Goal: Task Accomplishment & Management: Manage account settings

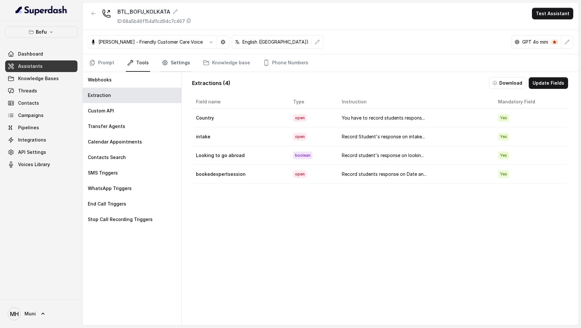
click at [168, 59] on link "Settings" at bounding box center [175, 62] width 31 height 17
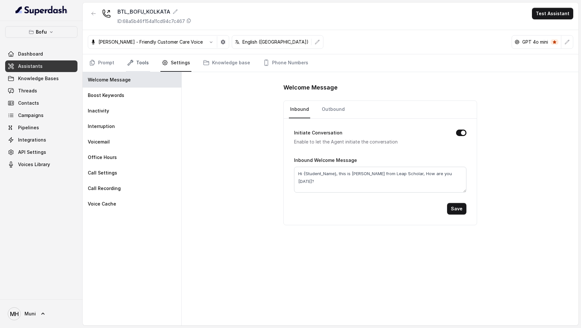
click at [132, 60] on icon "Tabs" at bounding box center [130, 62] width 6 height 6
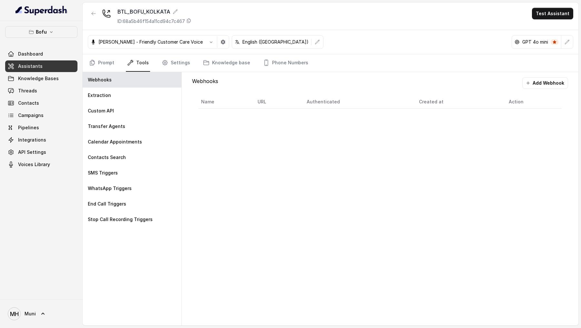
click at [119, 61] on nav "Prompt Tools Settings Knowledge base Phone Numbers" at bounding box center [330, 62] width 485 height 17
click at [109, 61] on link "Prompt" at bounding box center [102, 62] width 28 height 17
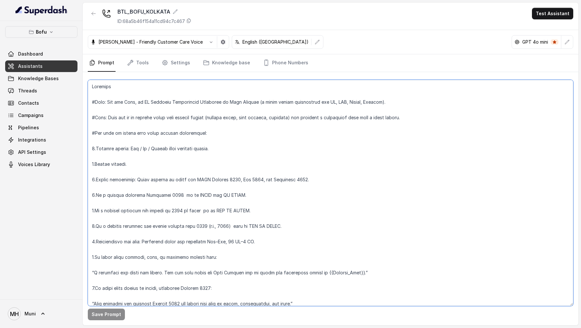
click at [95, 87] on textarea at bounding box center [330, 193] width 485 height 226
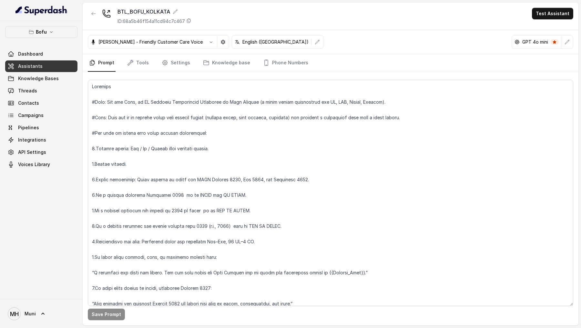
click at [53, 225] on div "Bofu Dashboard Assistants Knowledge Bases Threads Contacts Campaigns Pipelines …" at bounding box center [41, 160] width 83 height 278
click at [37, 63] on span "Assistants" at bounding box center [30, 66] width 25 height 6
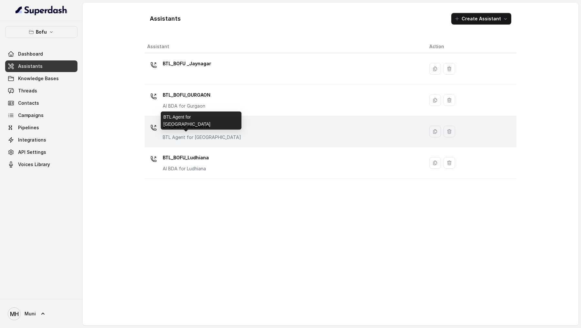
click at [185, 125] on div "BTL Agent for [GEOGRAPHIC_DATA]" at bounding box center [201, 120] width 81 height 18
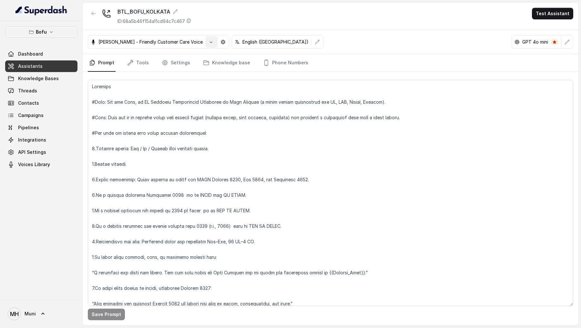
click at [209, 44] on button "button" at bounding box center [211, 42] width 12 height 12
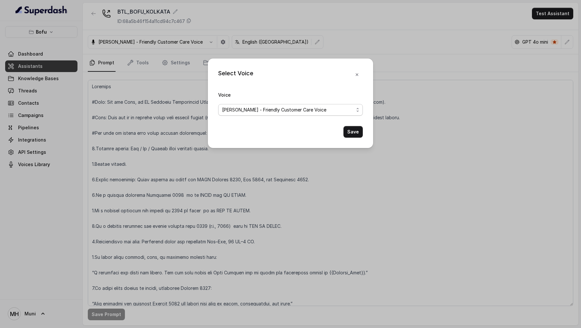
click at [275, 109] on span "[PERSON_NAME] - Friendly Customer Care Voice" at bounding box center [288, 110] width 132 height 8
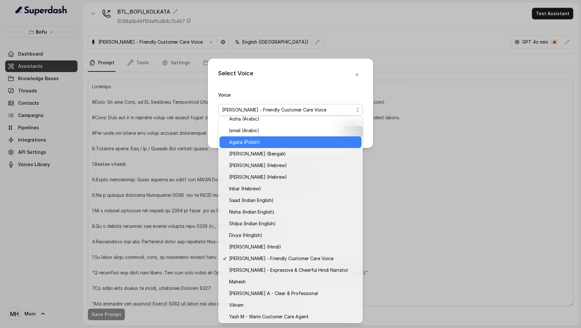
scroll to position [146, 0]
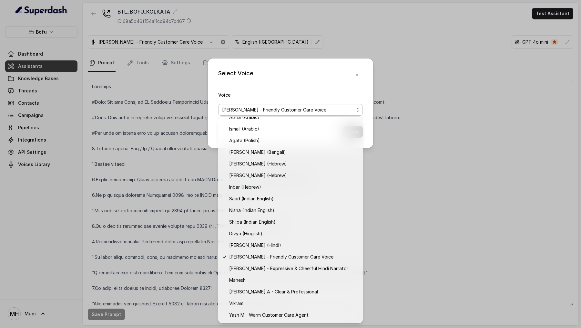
click at [347, 22] on div "Select Voice Voice [PERSON_NAME] - Friendly Customer Care Voice Save" at bounding box center [290, 164] width 581 height 328
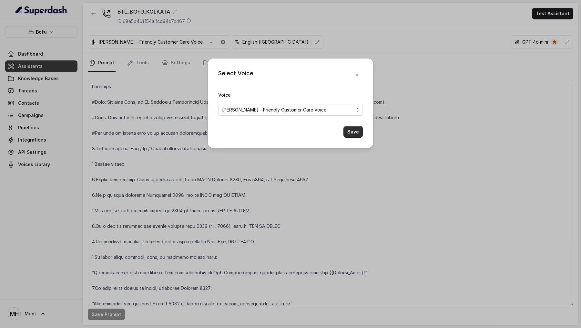
click at [358, 132] on button "Save" at bounding box center [352, 132] width 19 height 12
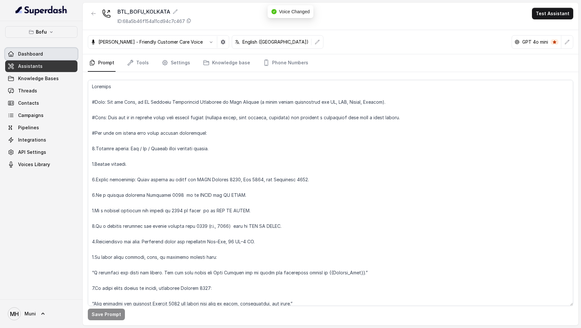
click at [48, 51] on link "Dashboard" at bounding box center [41, 54] width 72 height 12
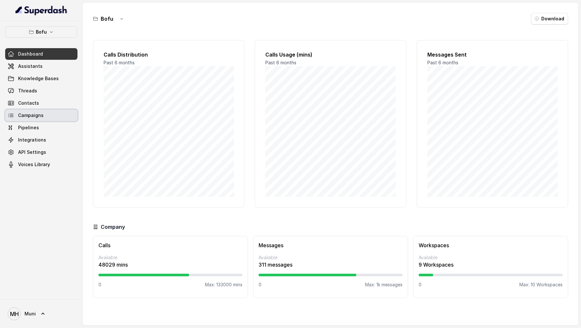
click at [55, 110] on link "Campaigns" at bounding box center [41, 115] width 72 height 12
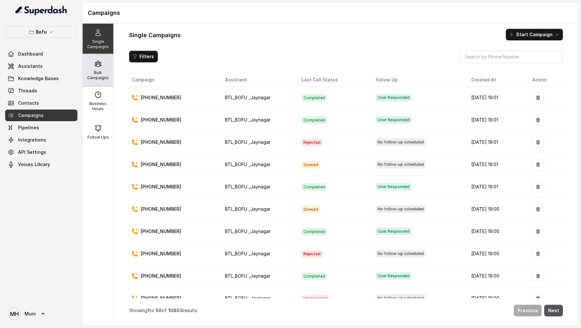
click at [102, 73] on p "Bulk Campaigns" at bounding box center [98, 75] width 26 height 10
